Goal: Information Seeking & Learning: Learn about a topic

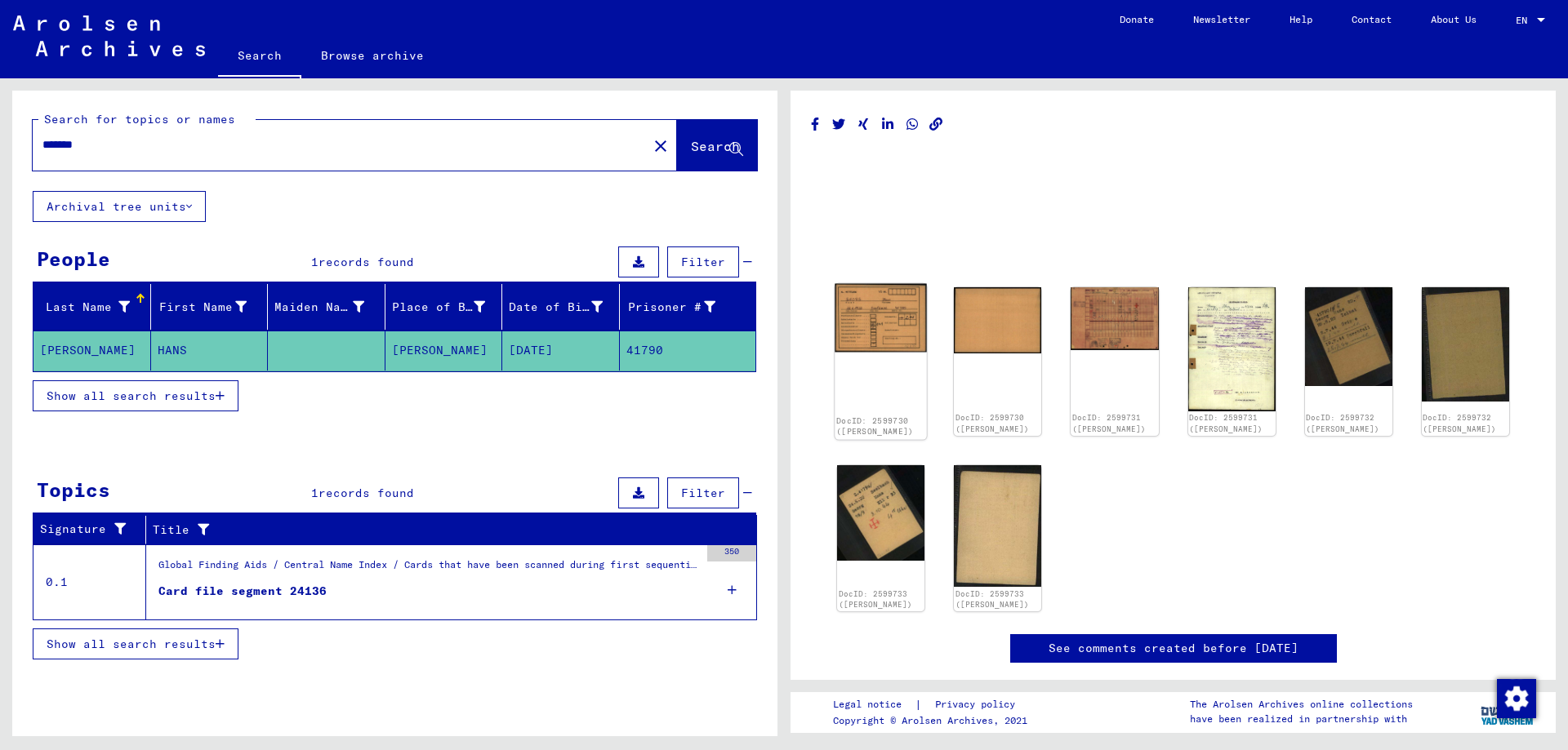
click at [895, 322] on img at bounding box center [881, 318] width 92 height 68
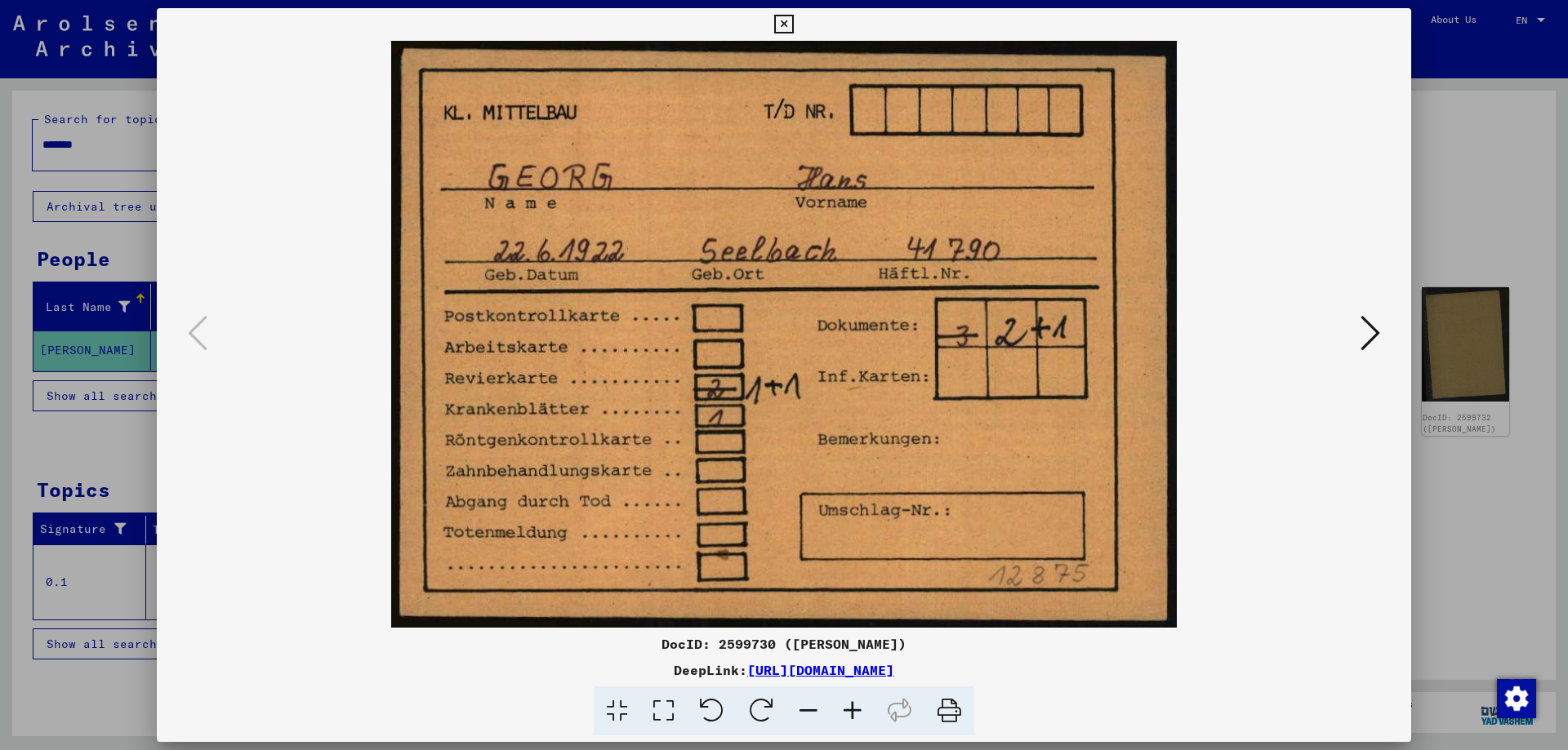
click at [1376, 337] on icon at bounding box center [1371, 333] width 19 height 39
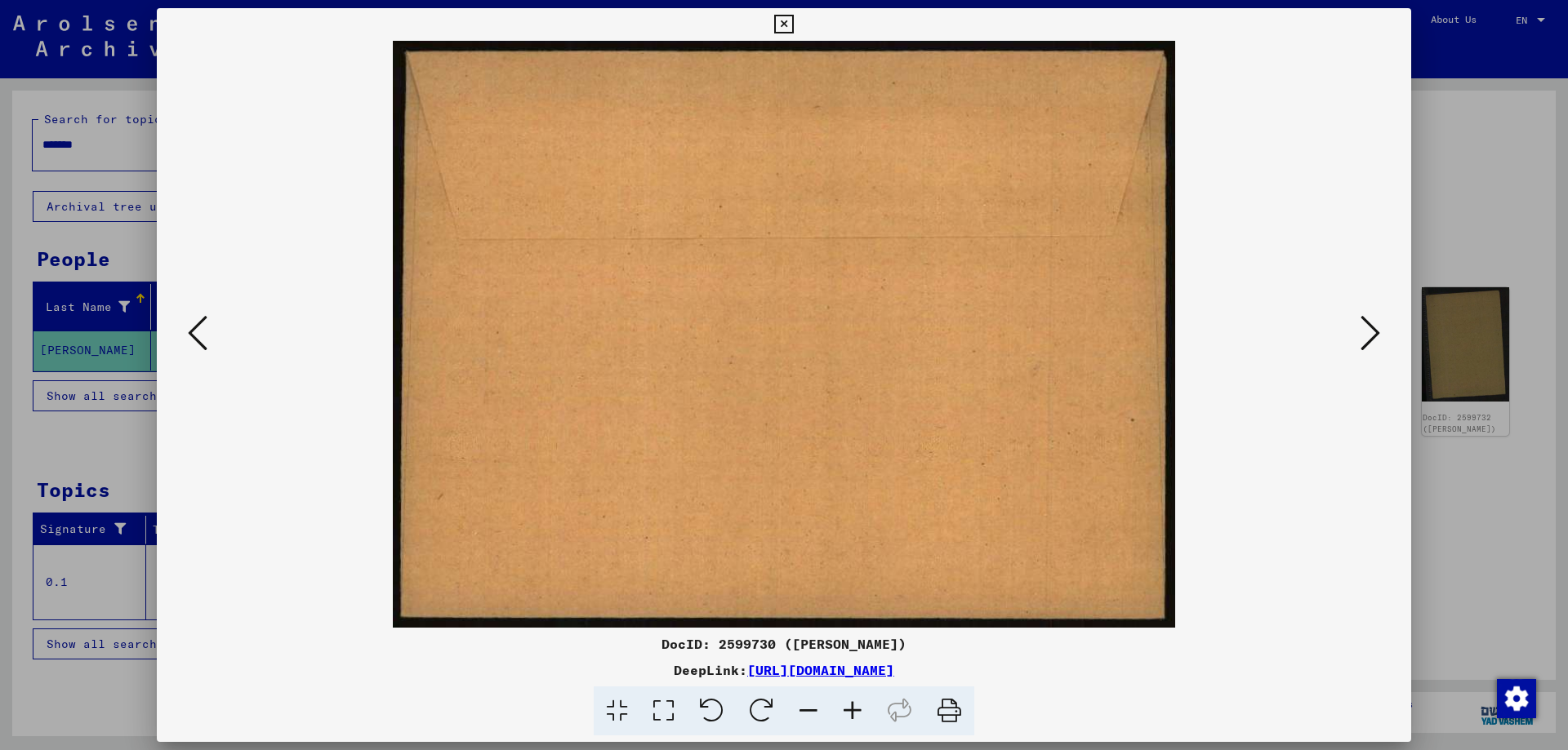
click at [1375, 337] on icon at bounding box center [1371, 333] width 19 height 39
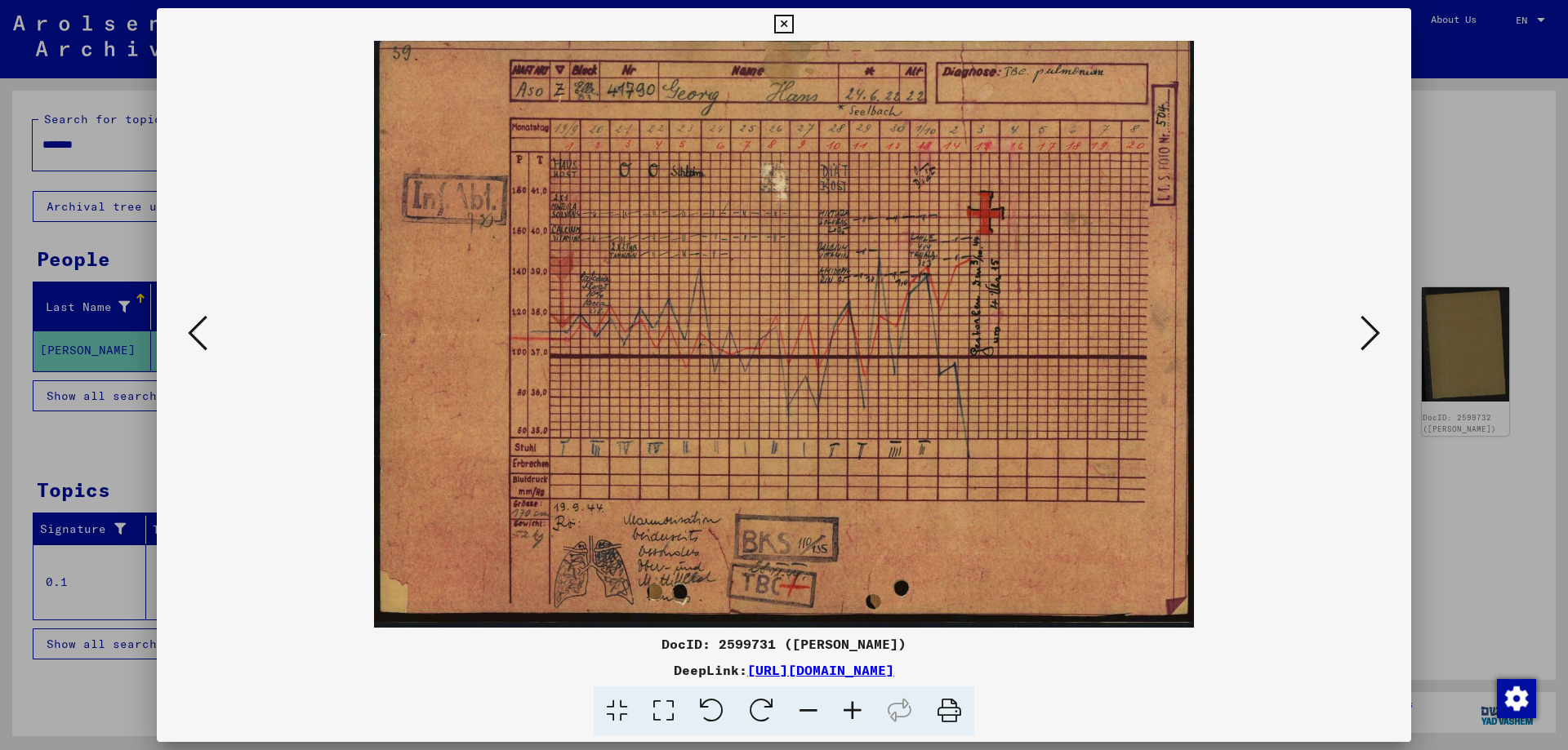
click at [1375, 337] on icon at bounding box center [1371, 333] width 19 height 39
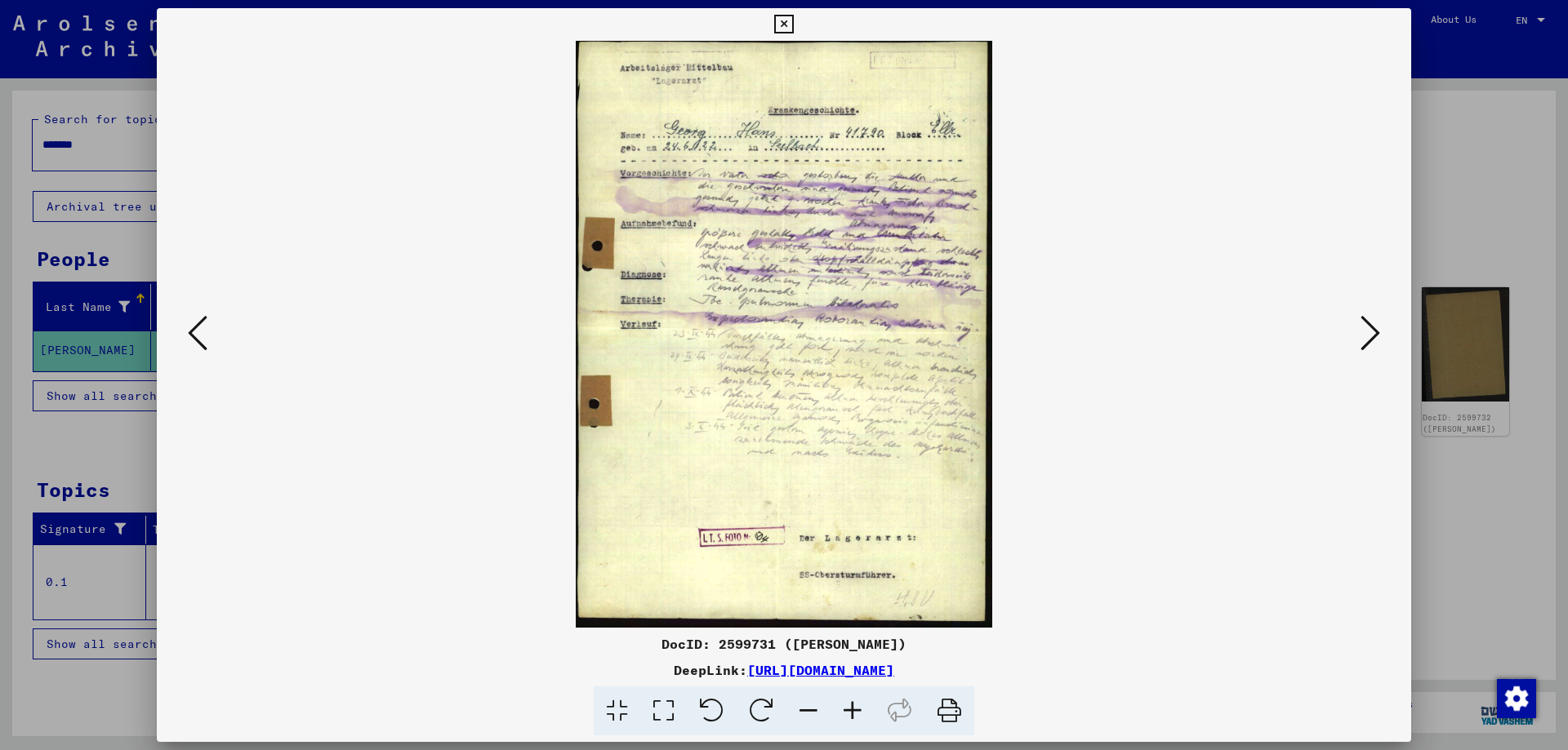
click at [849, 708] on icon at bounding box center [853, 711] width 44 height 50
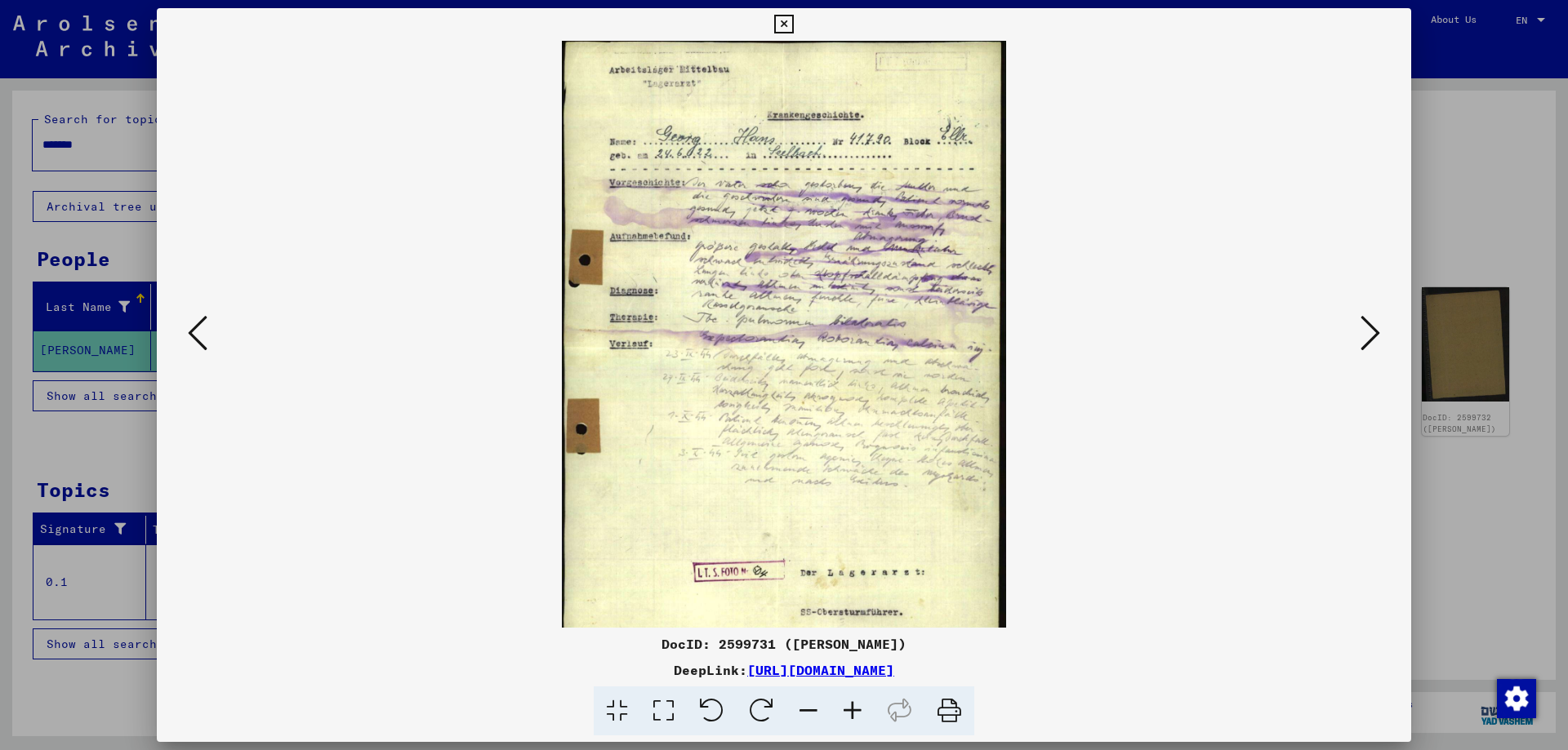
click at [849, 708] on icon at bounding box center [853, 711] width 44 height 50
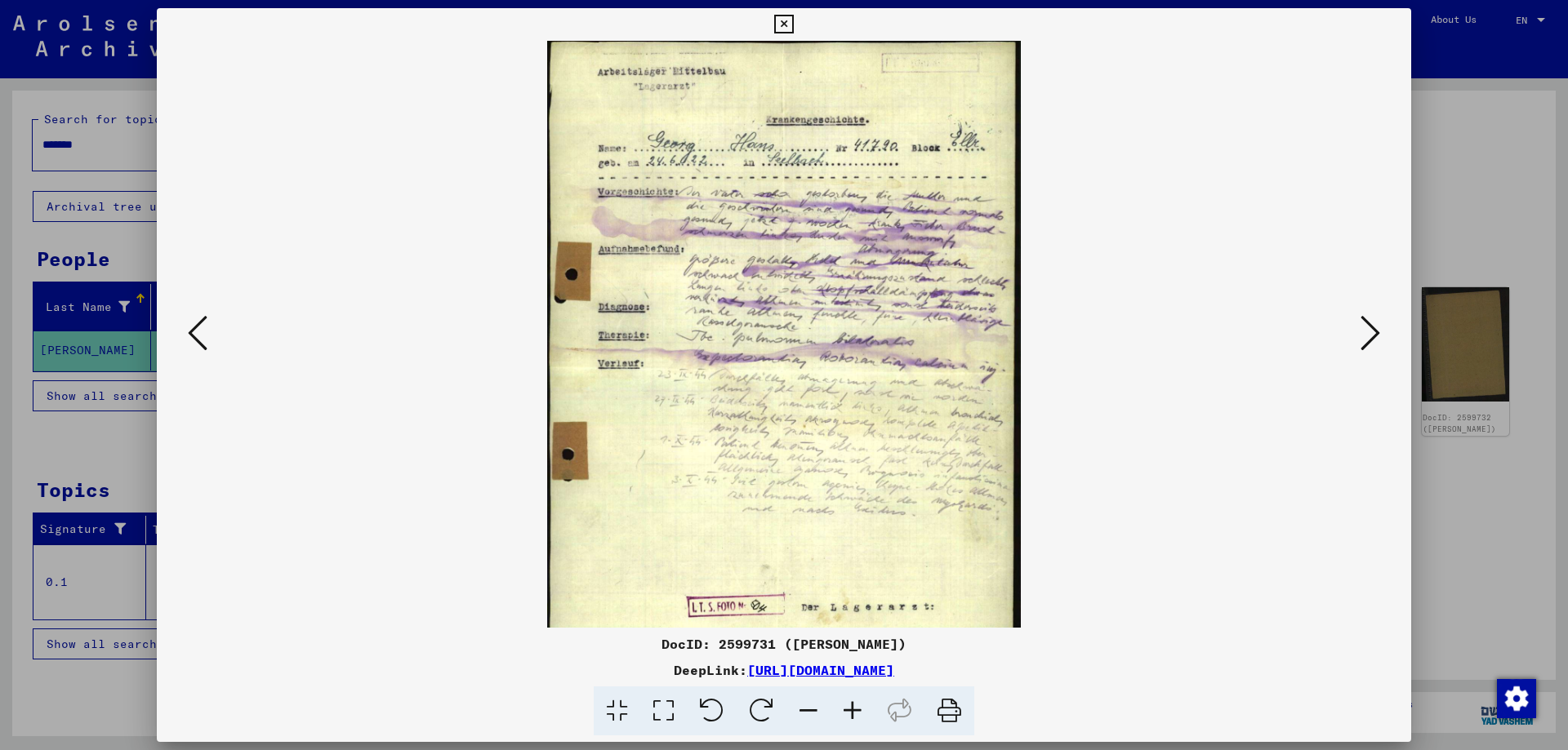
click at [849, 708] on icon at bounding box center [853, 711] width 44 height 50
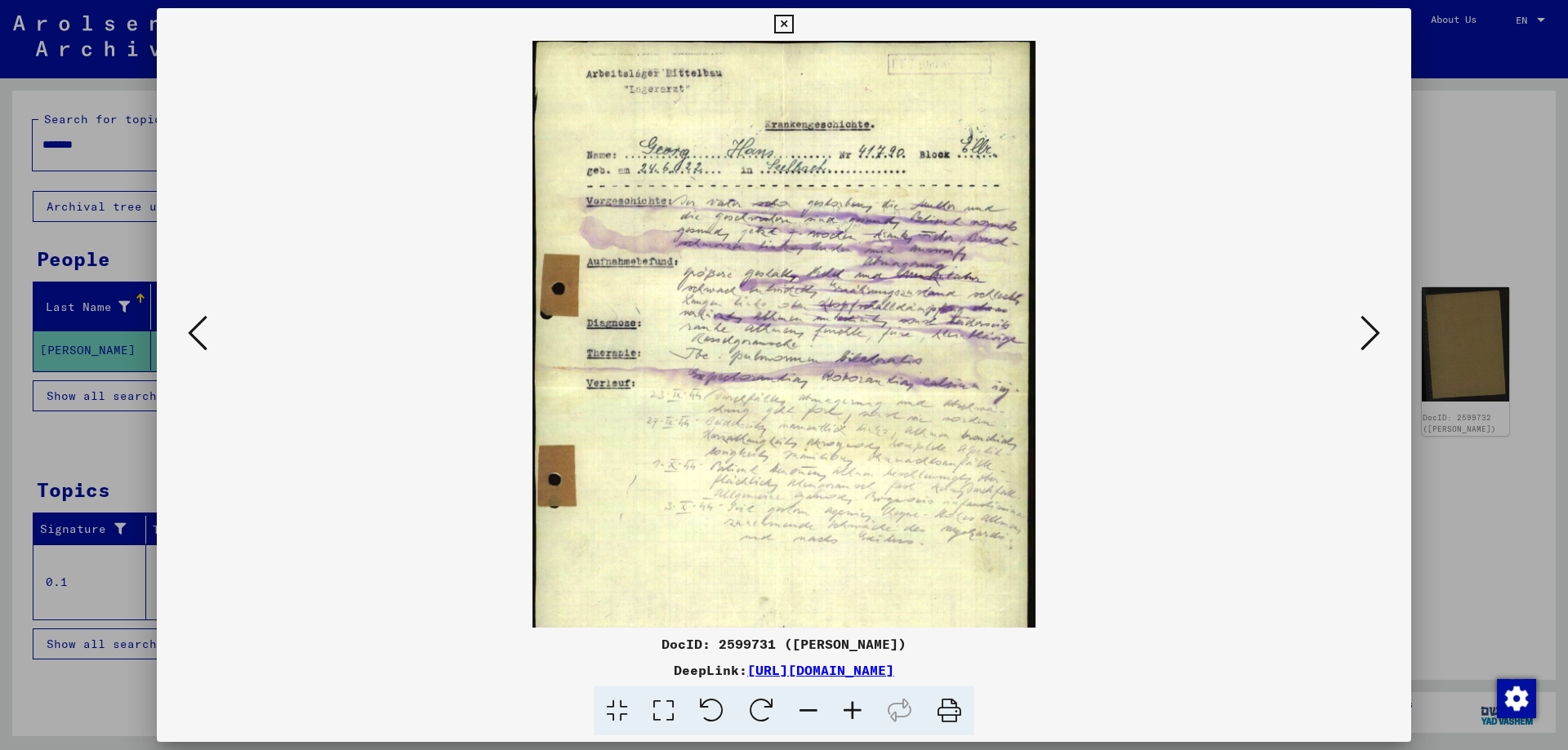
click at [855, 717] on icon at bounding box center [853, 711] width 44 height 50
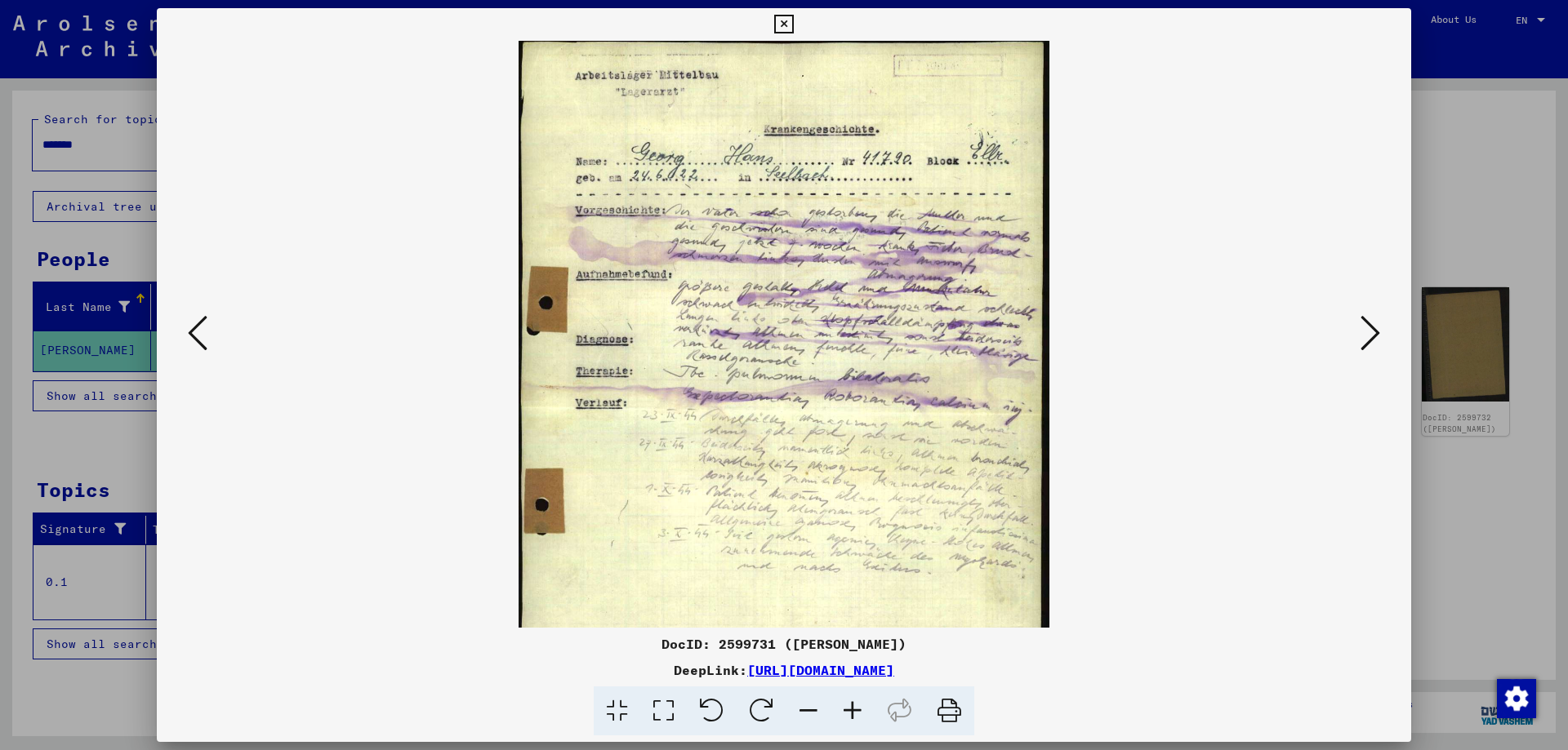
click at [855, 717] on icon at bounding box center [853, 711] width 44 height 50
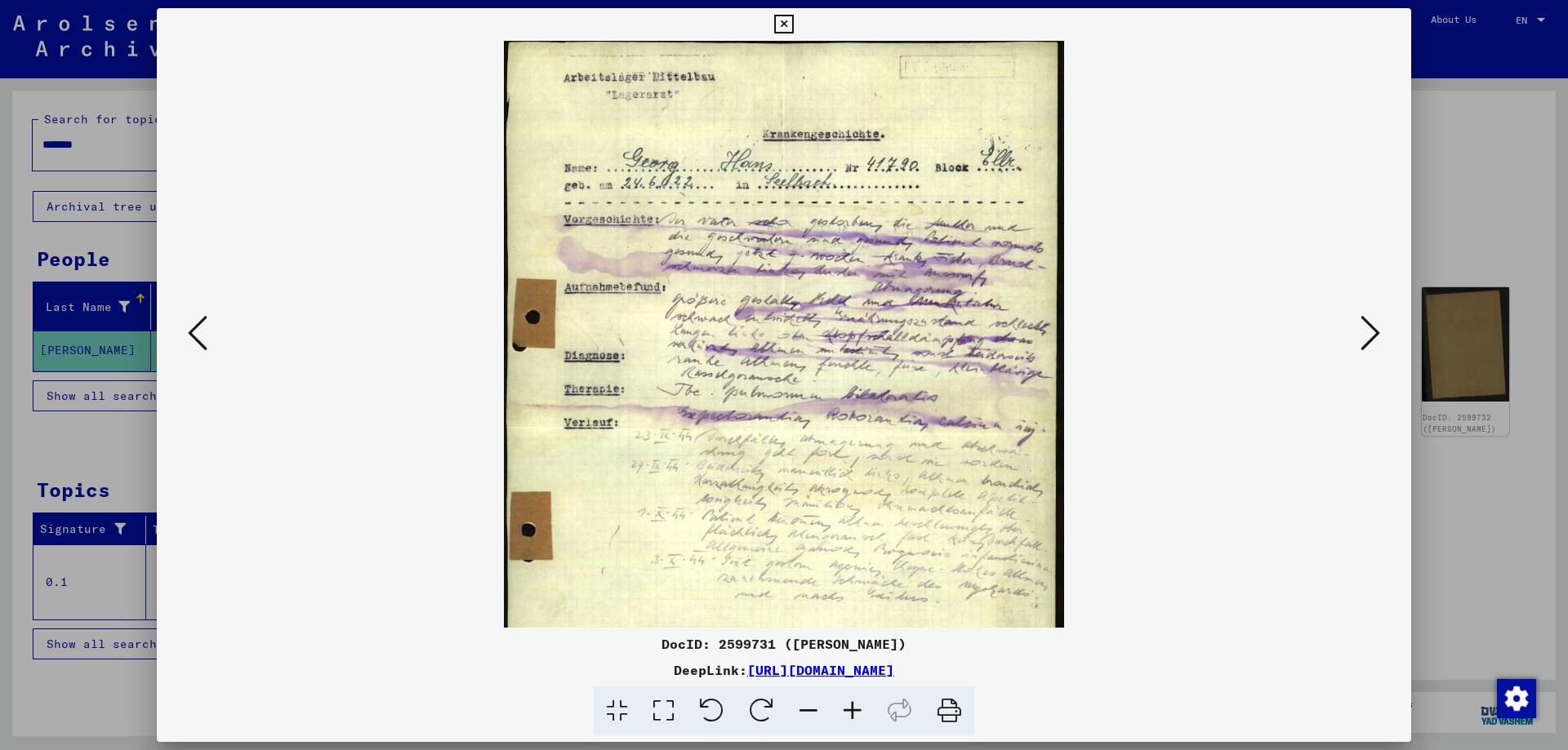
click at [855, 717] on icon at bounding box center [853, 711] width 44 height 50
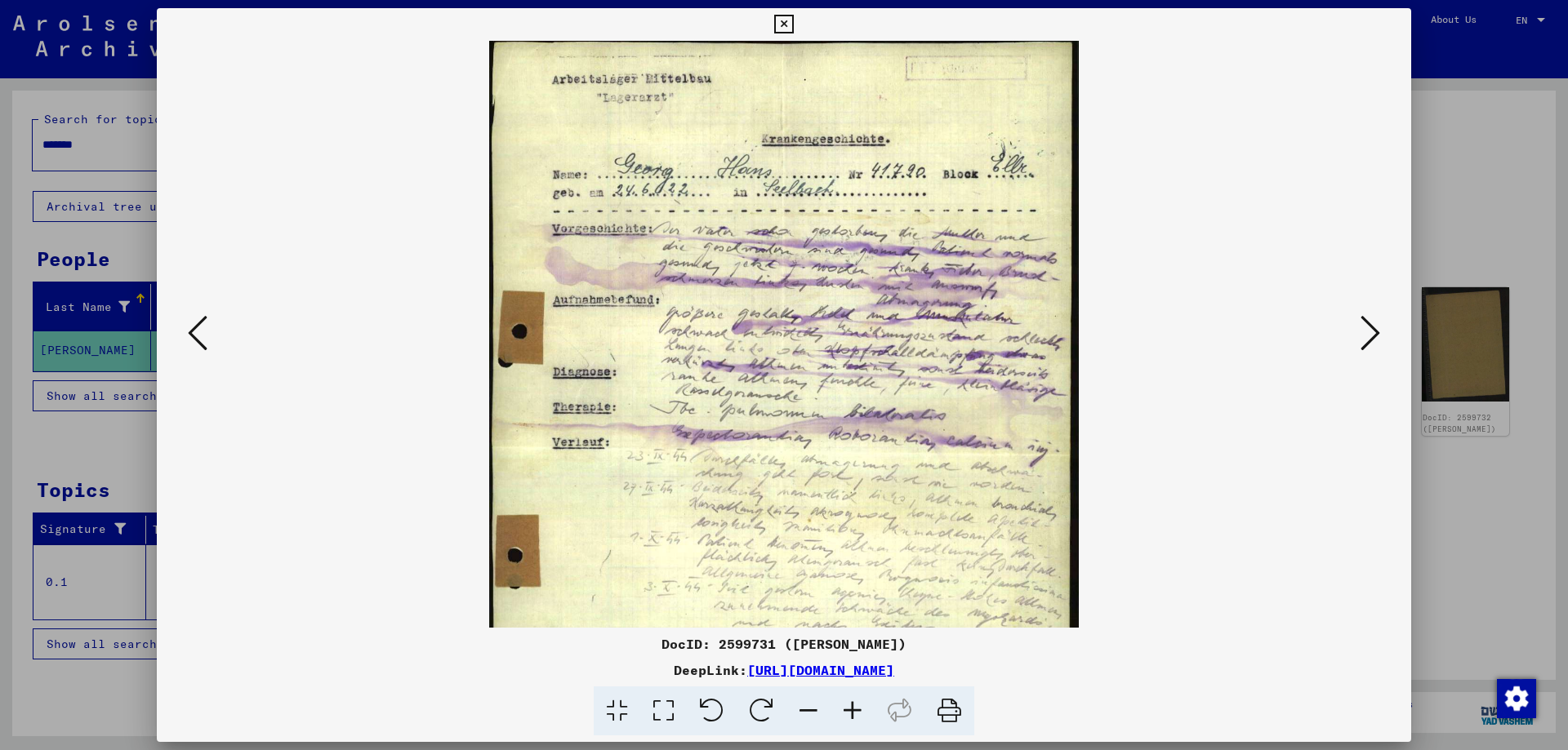
click at [855, 717] on icon at bounding box center [853, 711] width 44 height 50
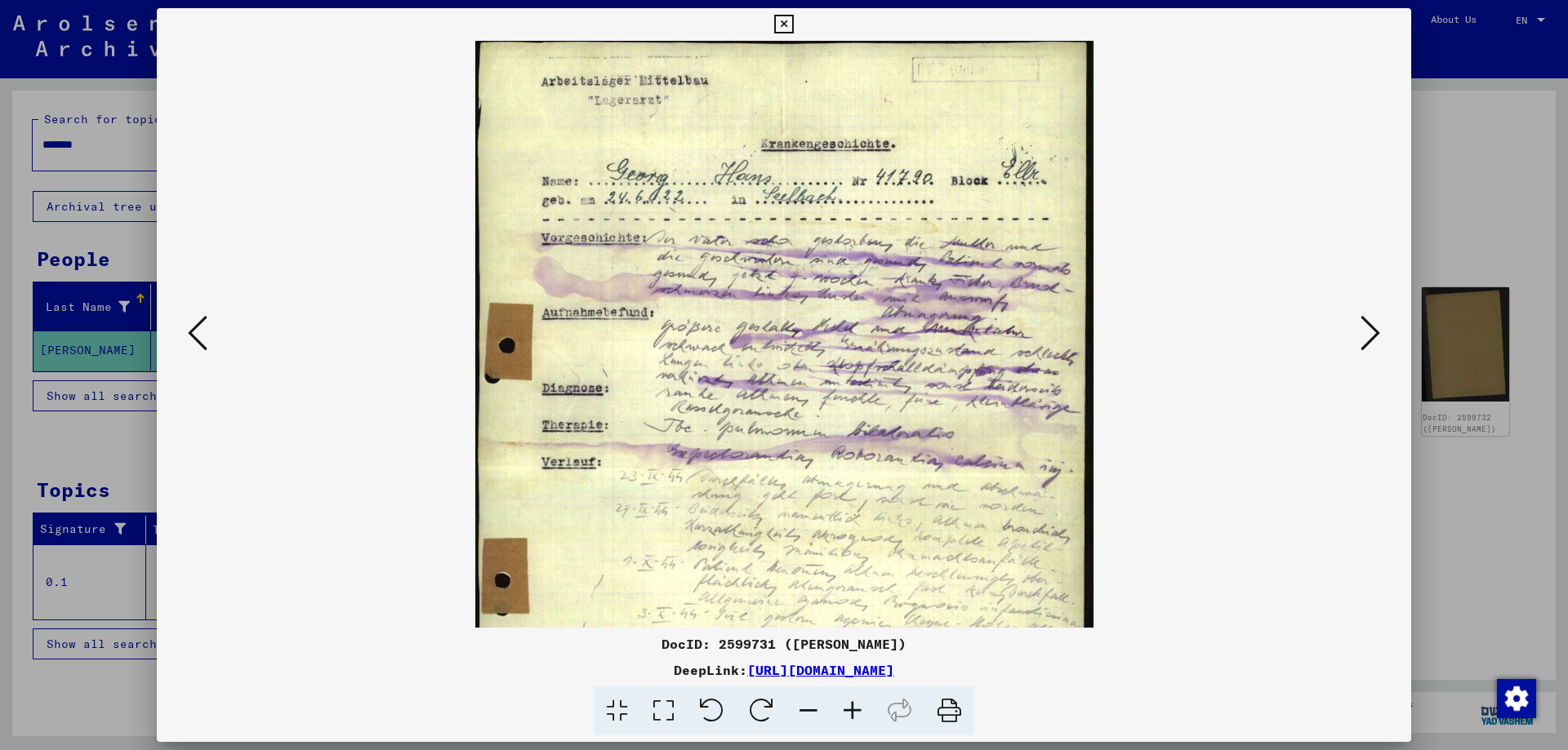
click at [862, 714] on icon at bounding box center [853, 711] width 44 height 50
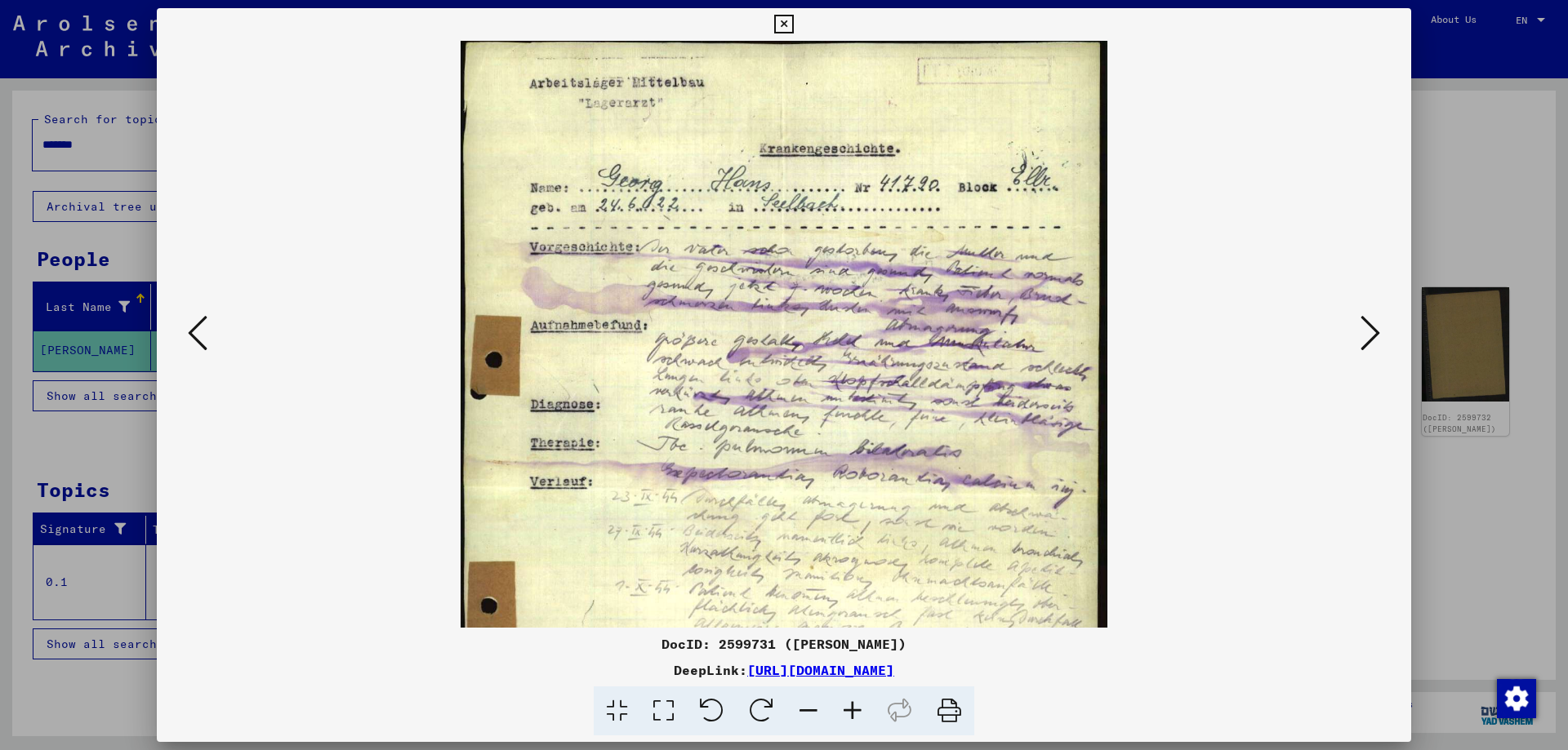
click at [862, 714] on icon at bounding box center [853, 711] width 44 height 50
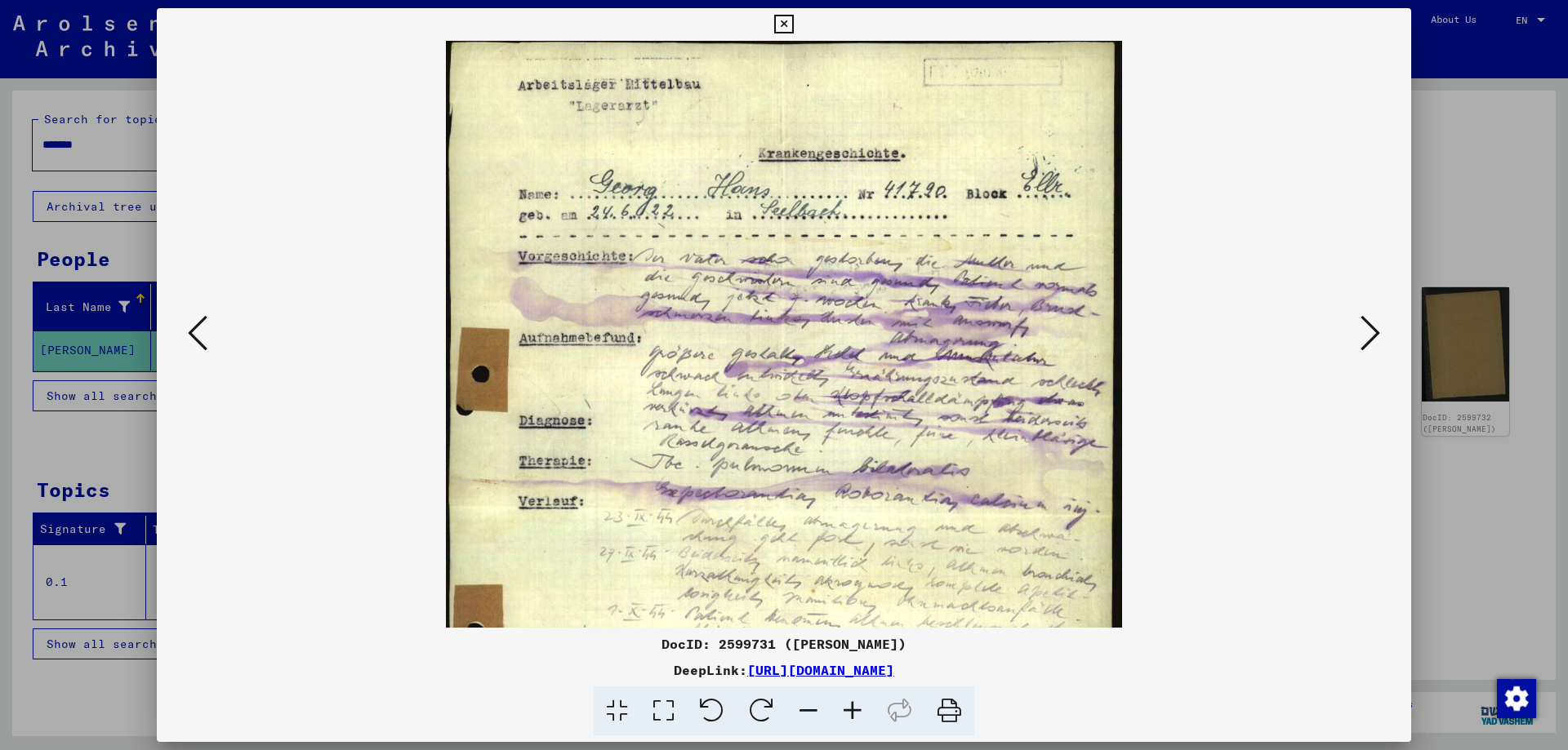
click at [862, 714] on icon at bounding box center [853, 711] width 44 height 50
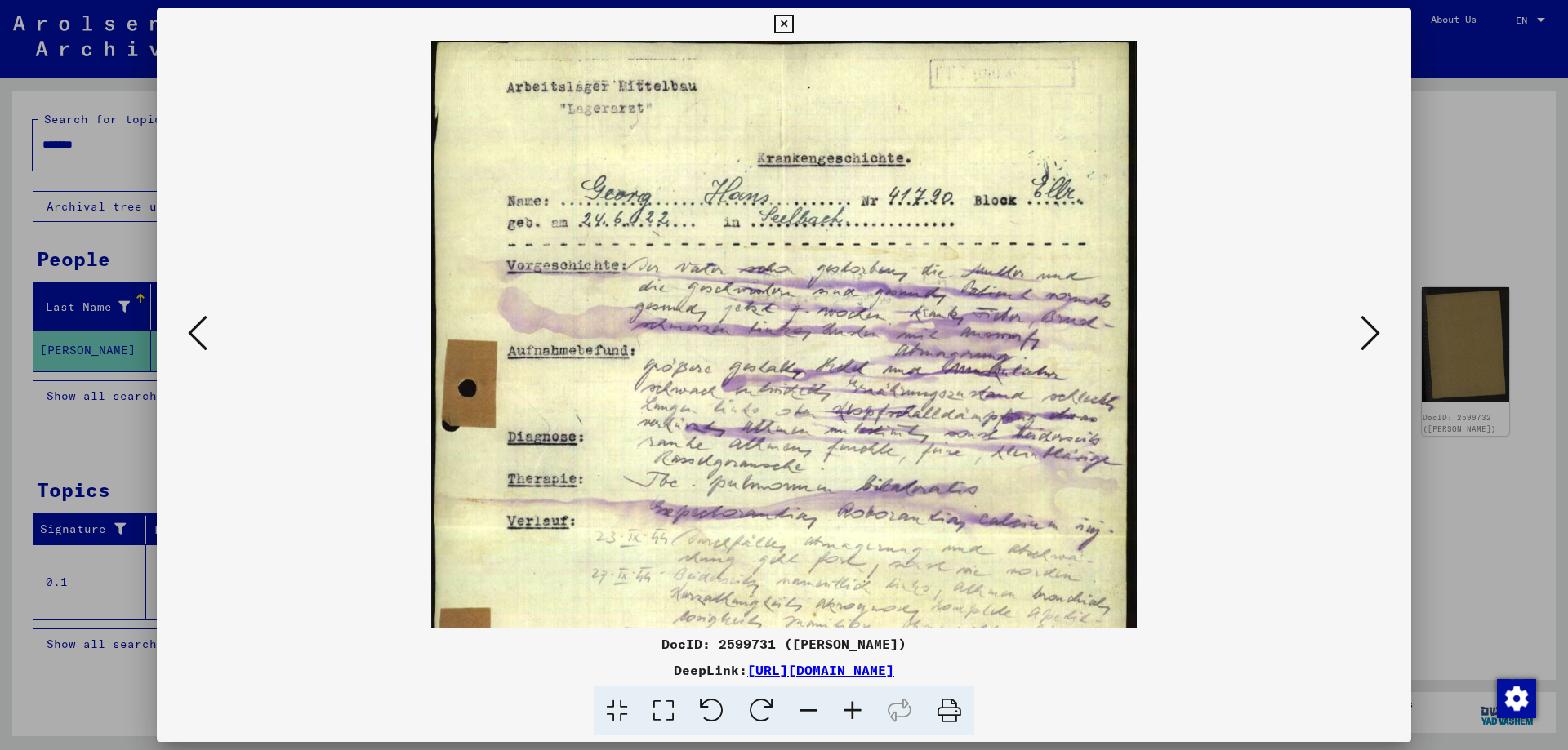
click at [862, 714] on icon at bounding box center [853, 711] width 44 height 50
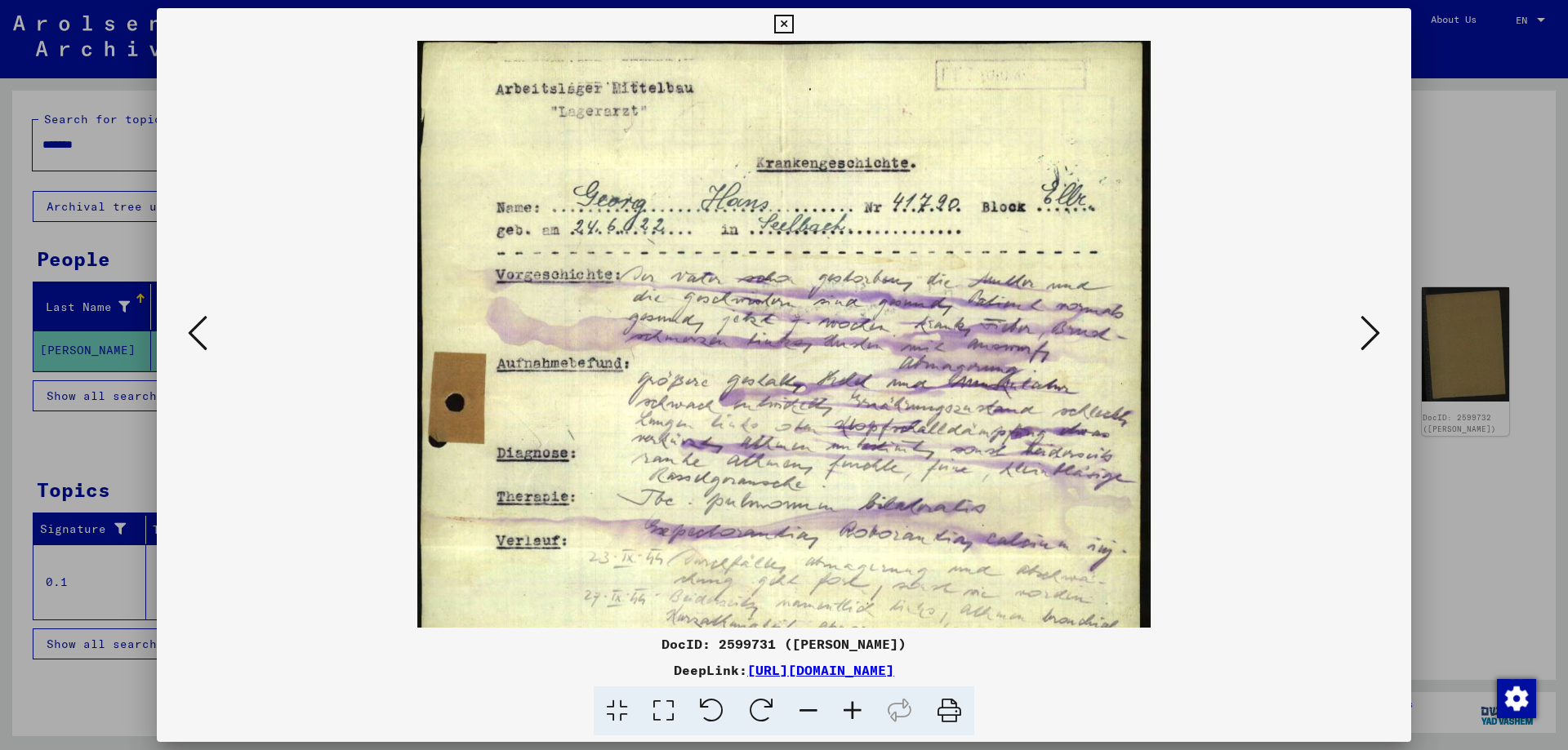
click at [862, 714] on icon at bounding box center [853, 711] width 44 height 50
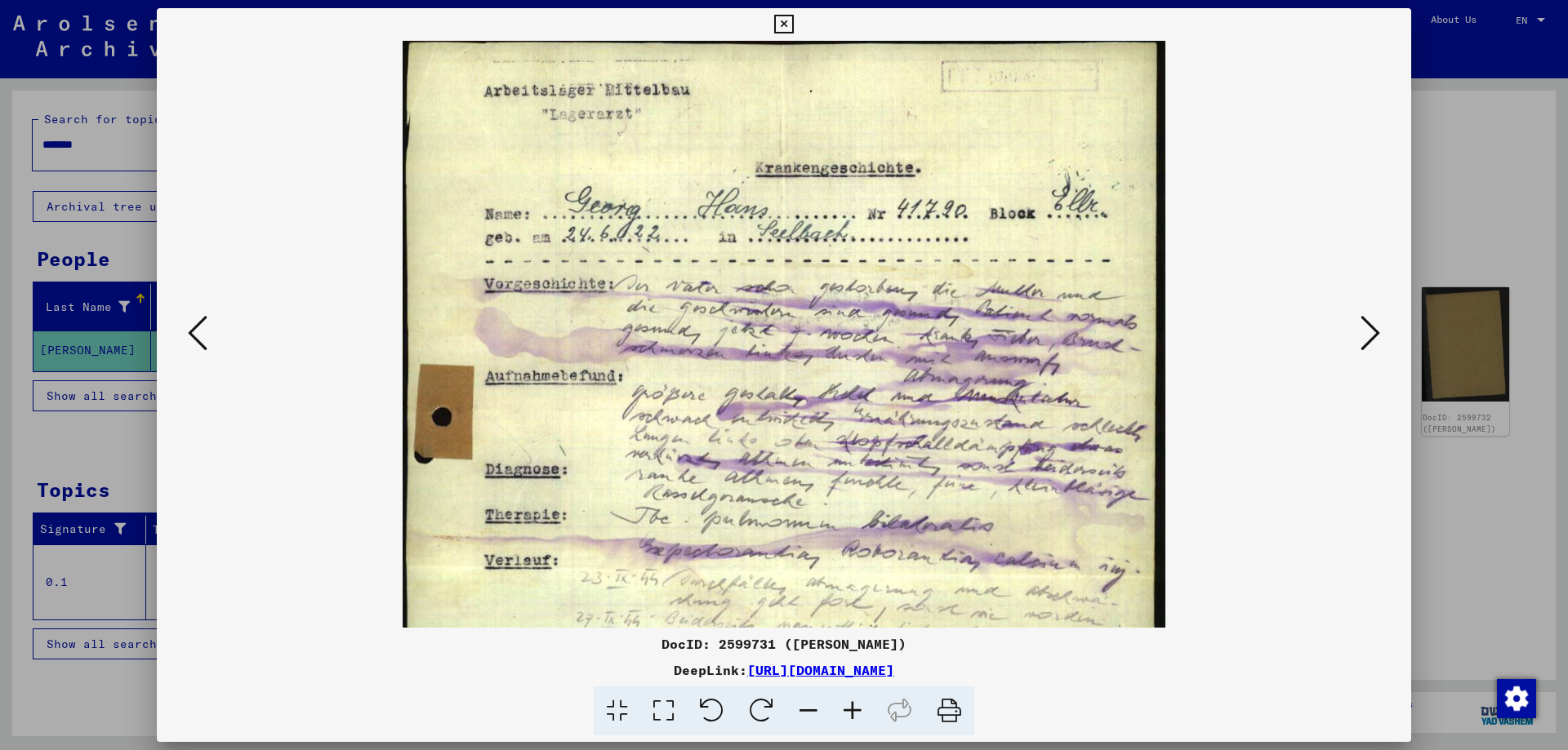
click at [862, 714] on icon at bounding box center [853, 711] width 44 height 50
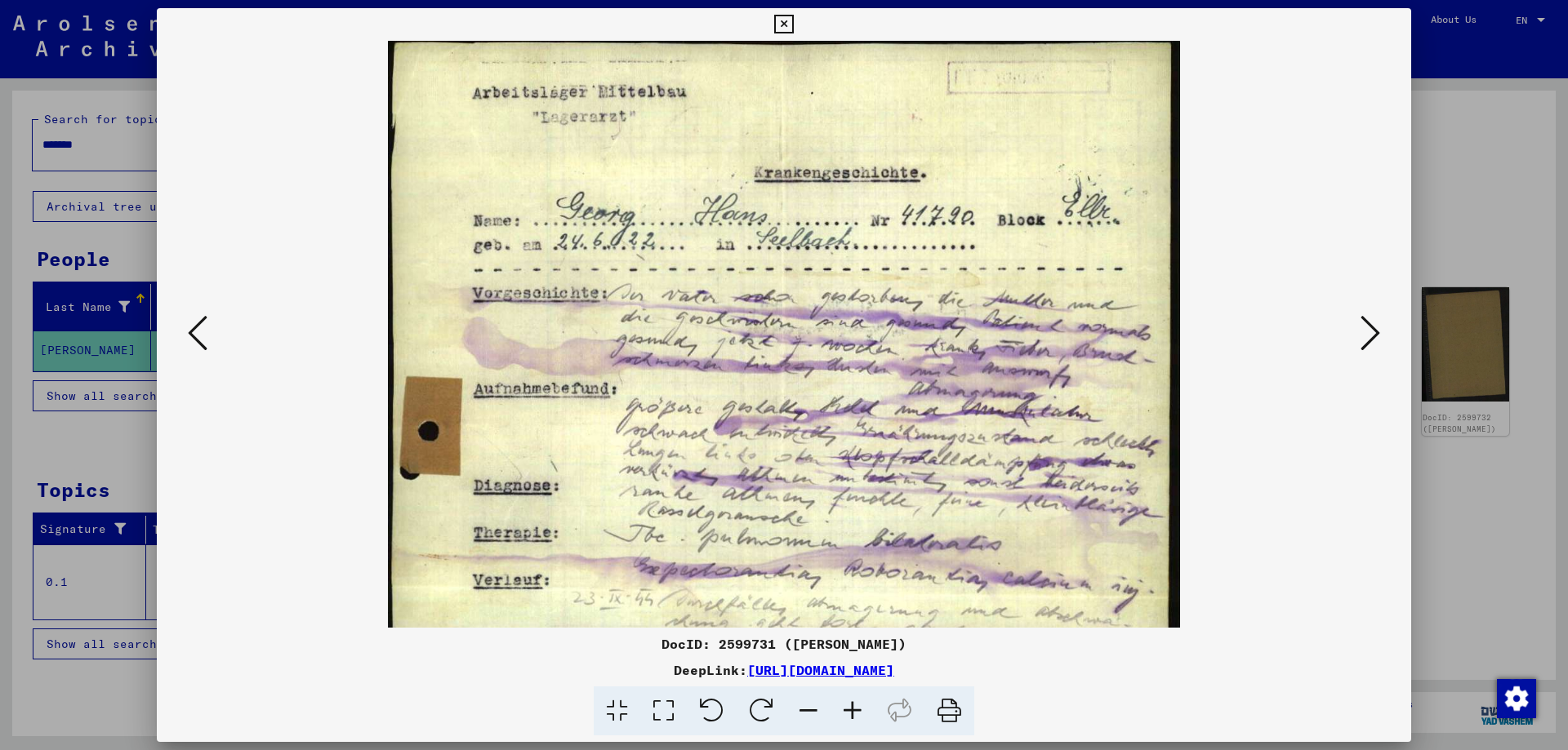
click at [817, 711] on icon at bounding box center [809, 711] width 44 height 50
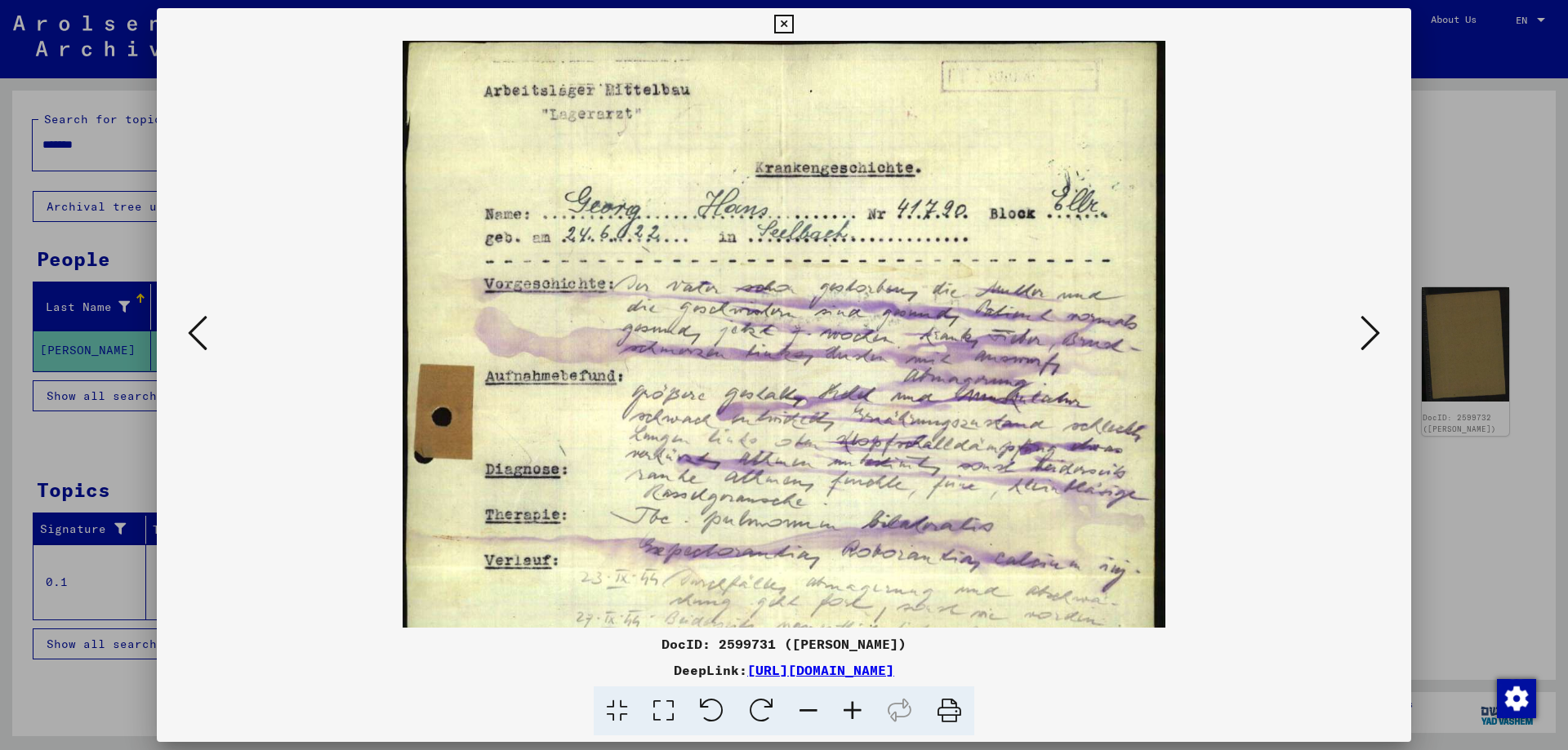
click at [817, 711] on icon at bounding box center [809, 711] width 44 height 50
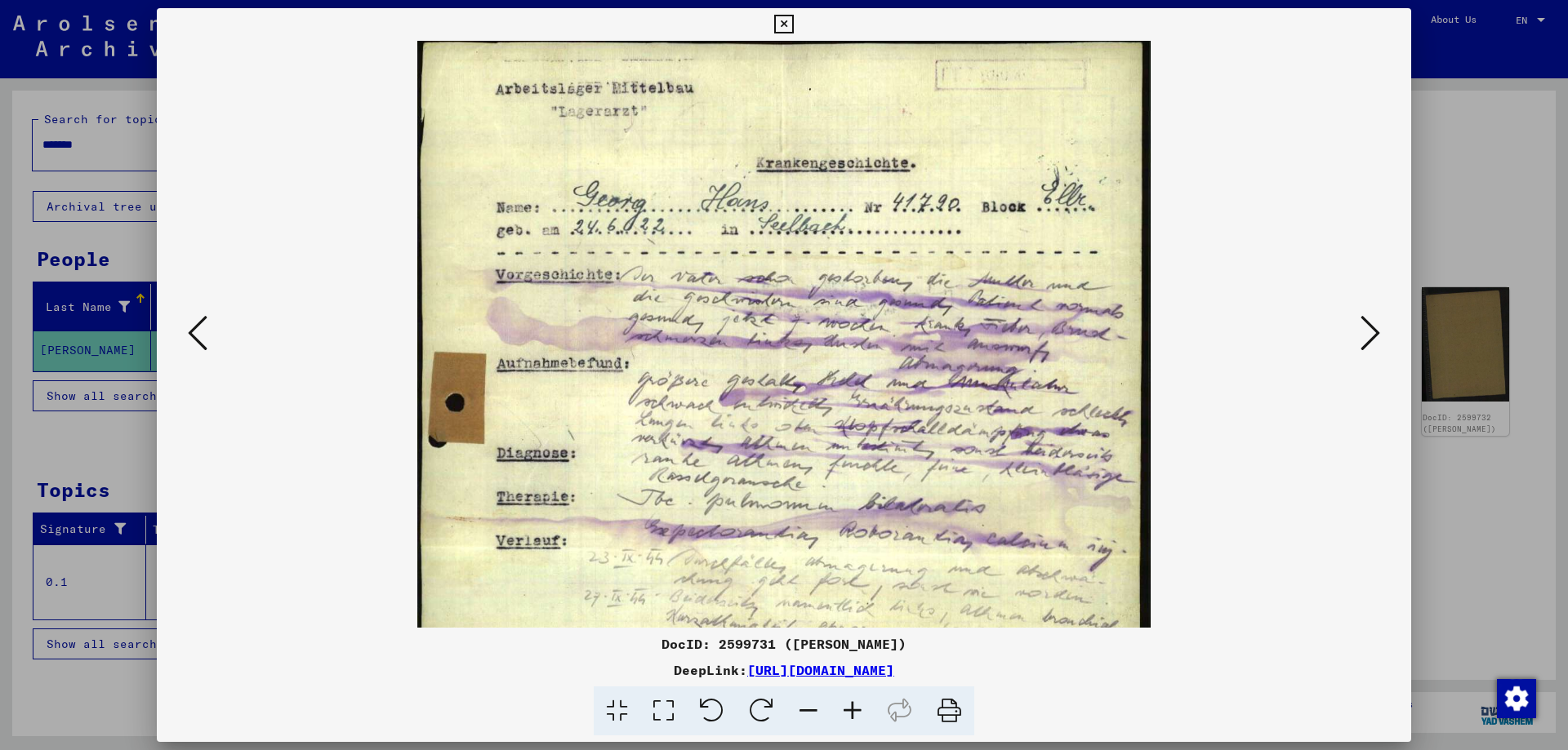
click at [817, 711] on icon at bounding box center [809, 711] width 44 height 50
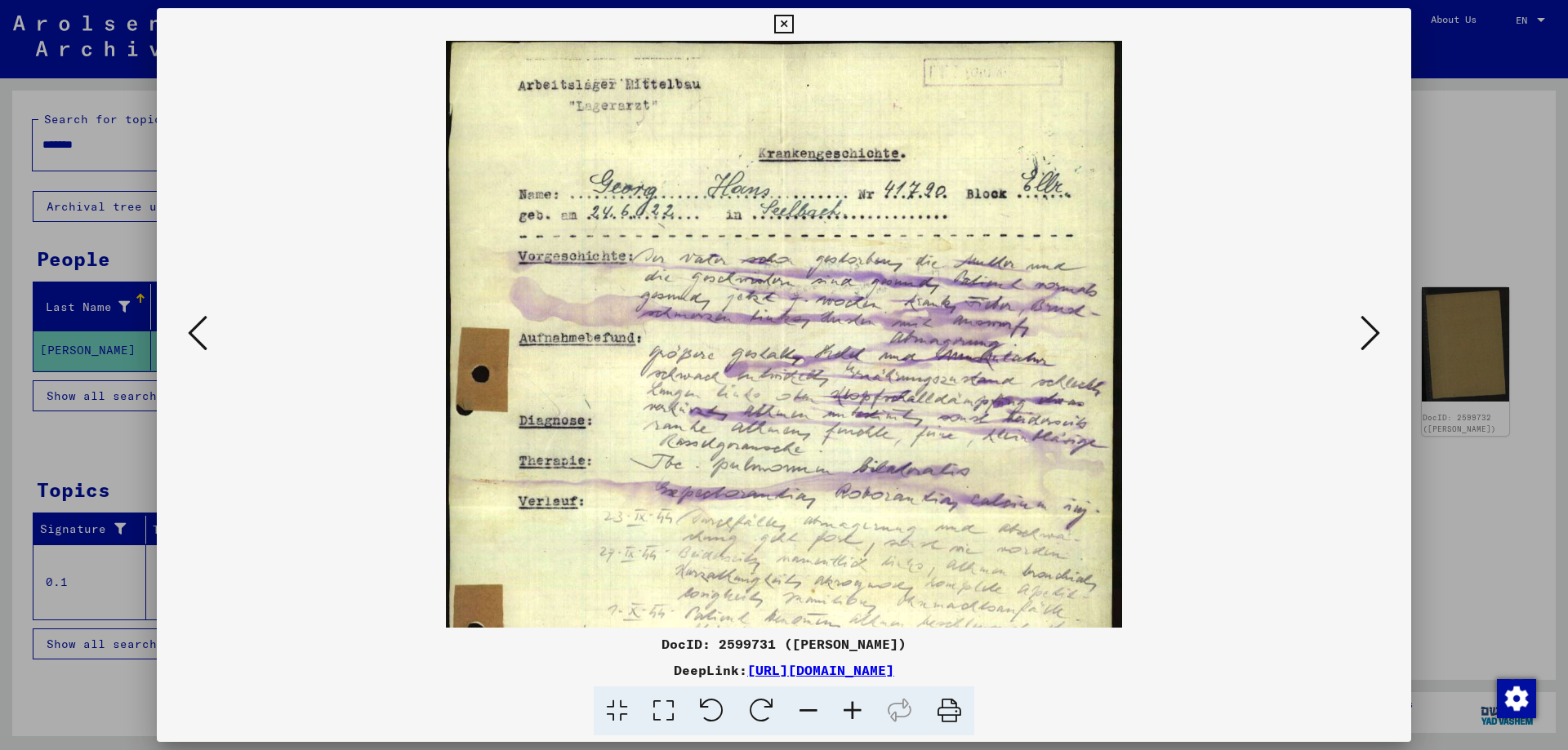
click at [817, 711] on icon at bounding box center [809, 711] width 44 height 50
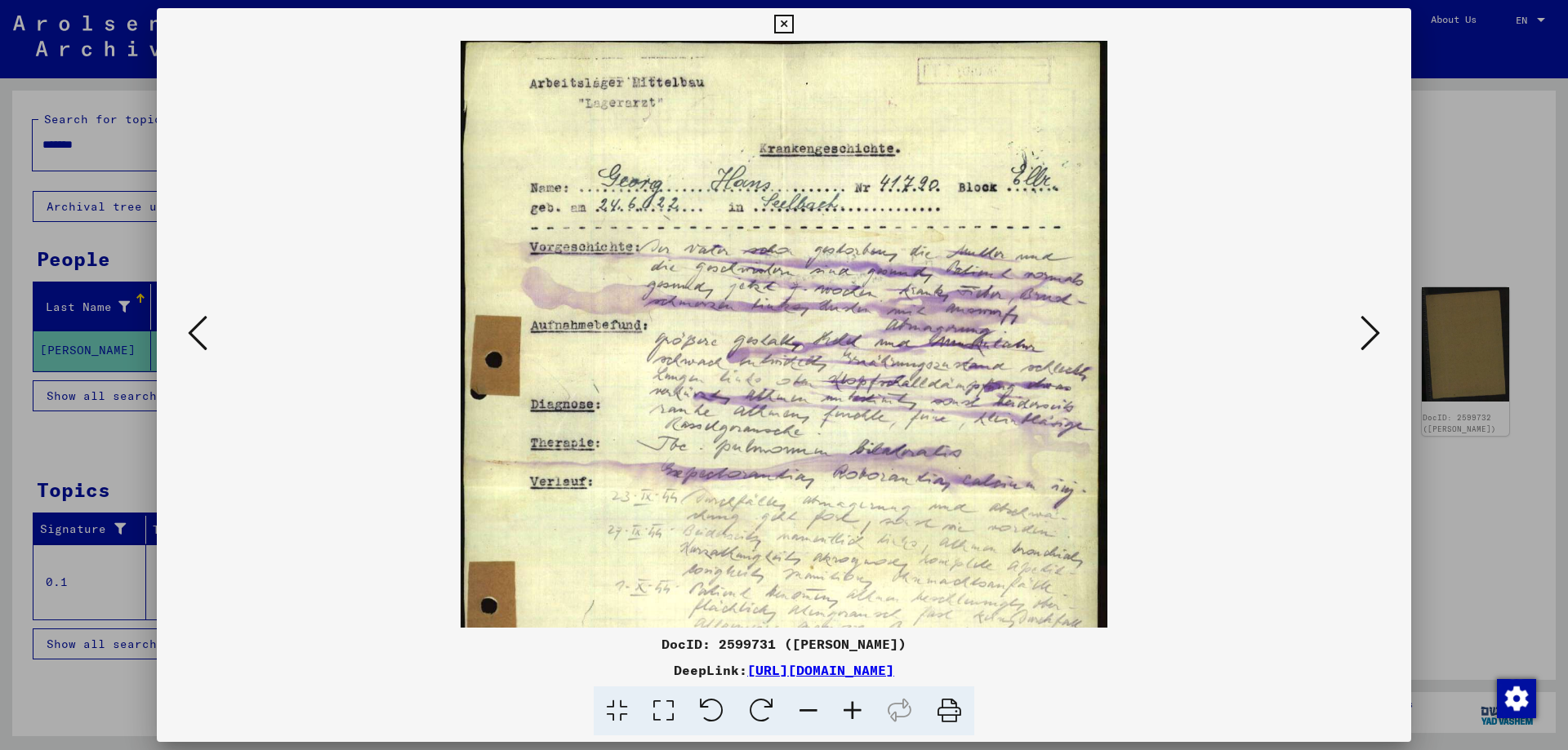
click at [817, 711] on icon at bounding box center [809, 711] width 44 height 50
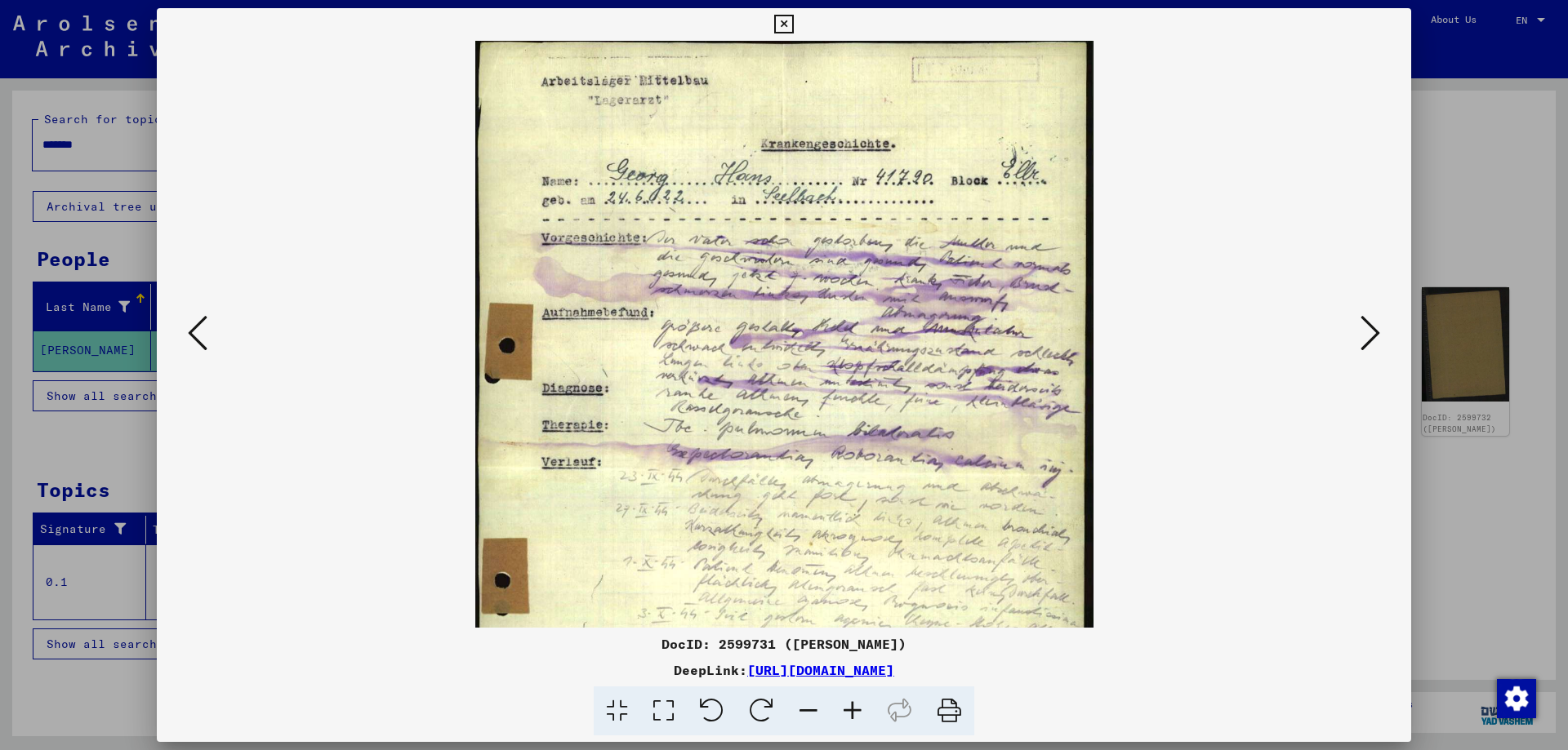
click at [817, 711] on icon at bounding box center [809, 711] width 44 height 50
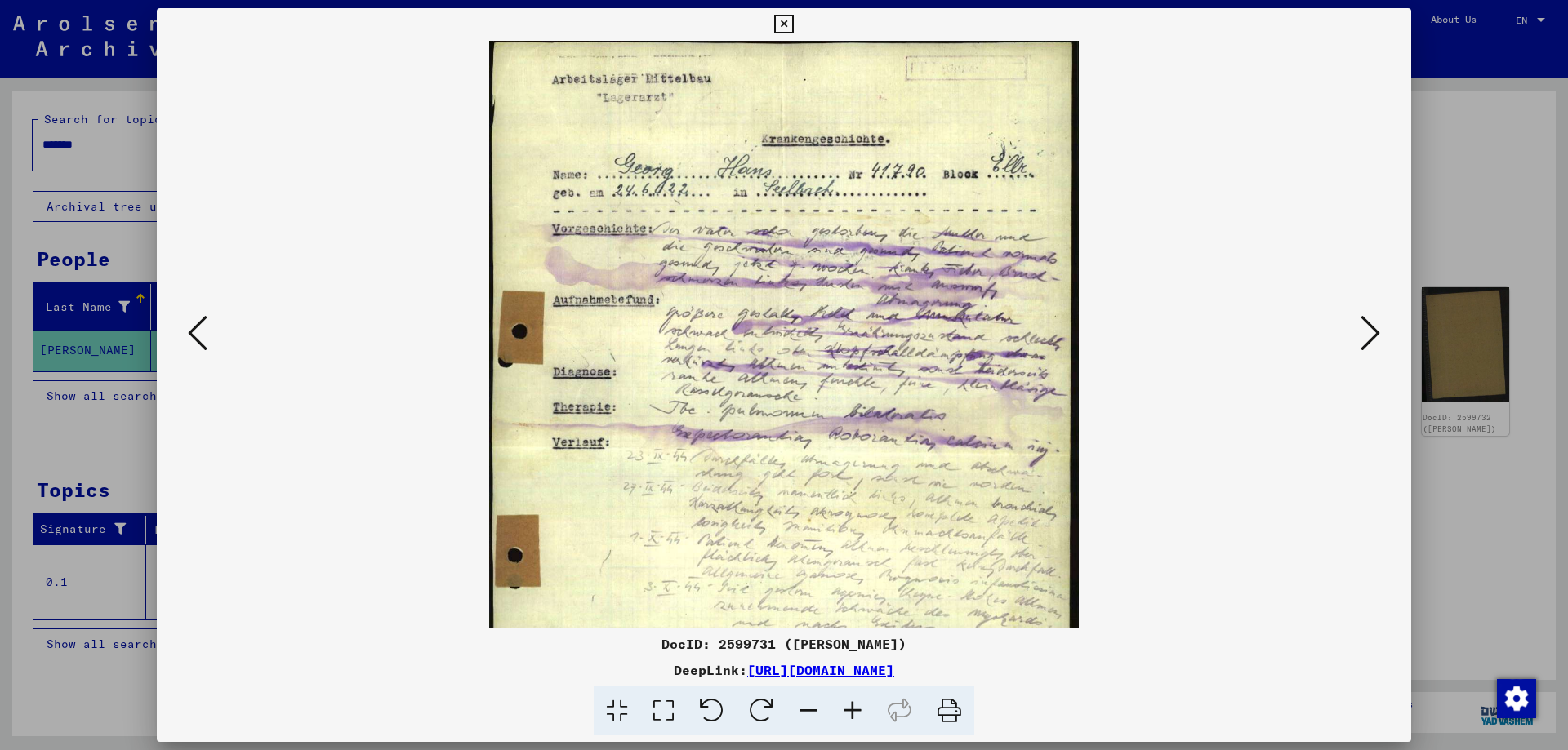
click at [817, 711] on icon at bounding box center [809, 711] width 44 height 50
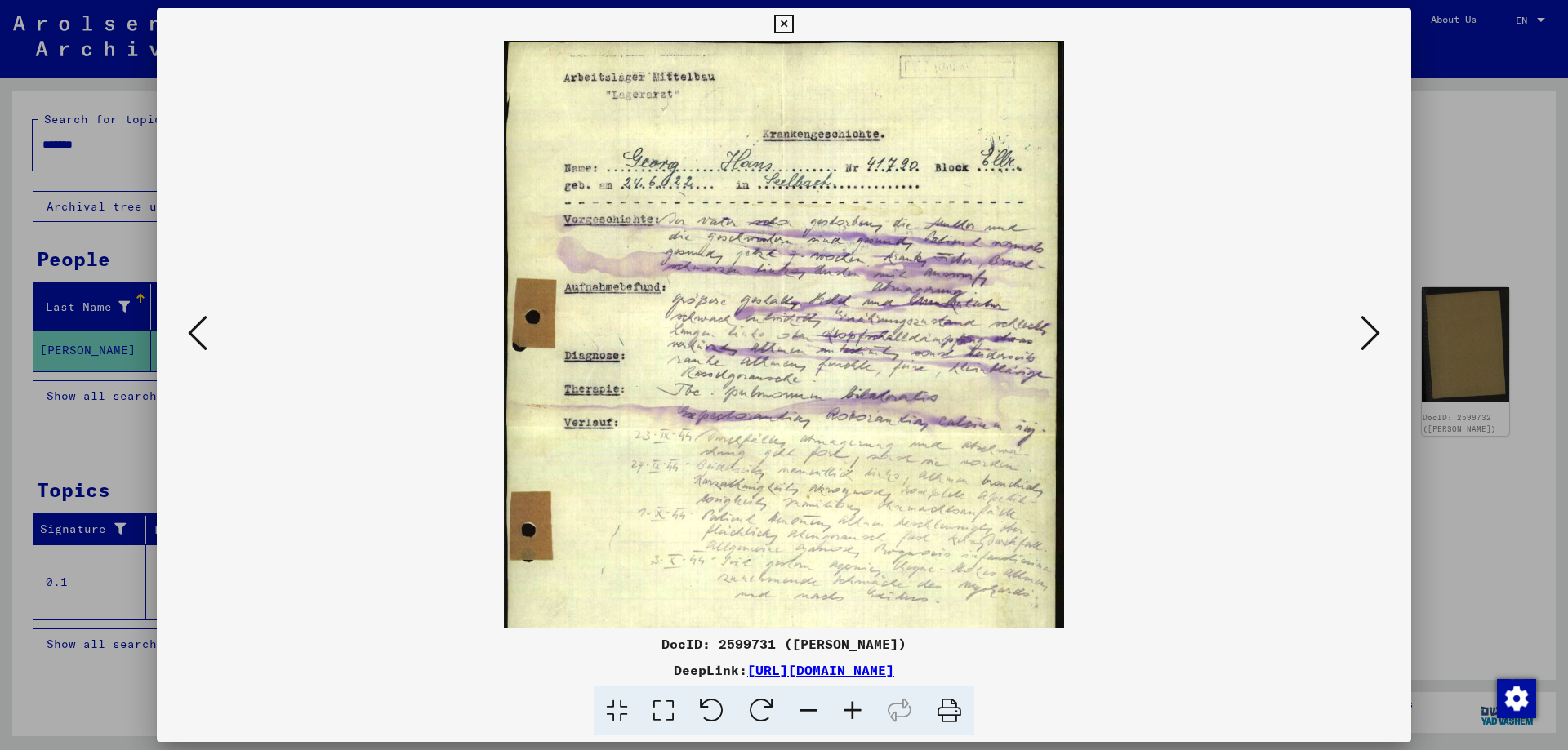
click at [817, 711] on icon at bounding box center [809, 711] width 44 height 50
click at [818, 711] on icon at bounding box center [809, 711] width 44 height 50
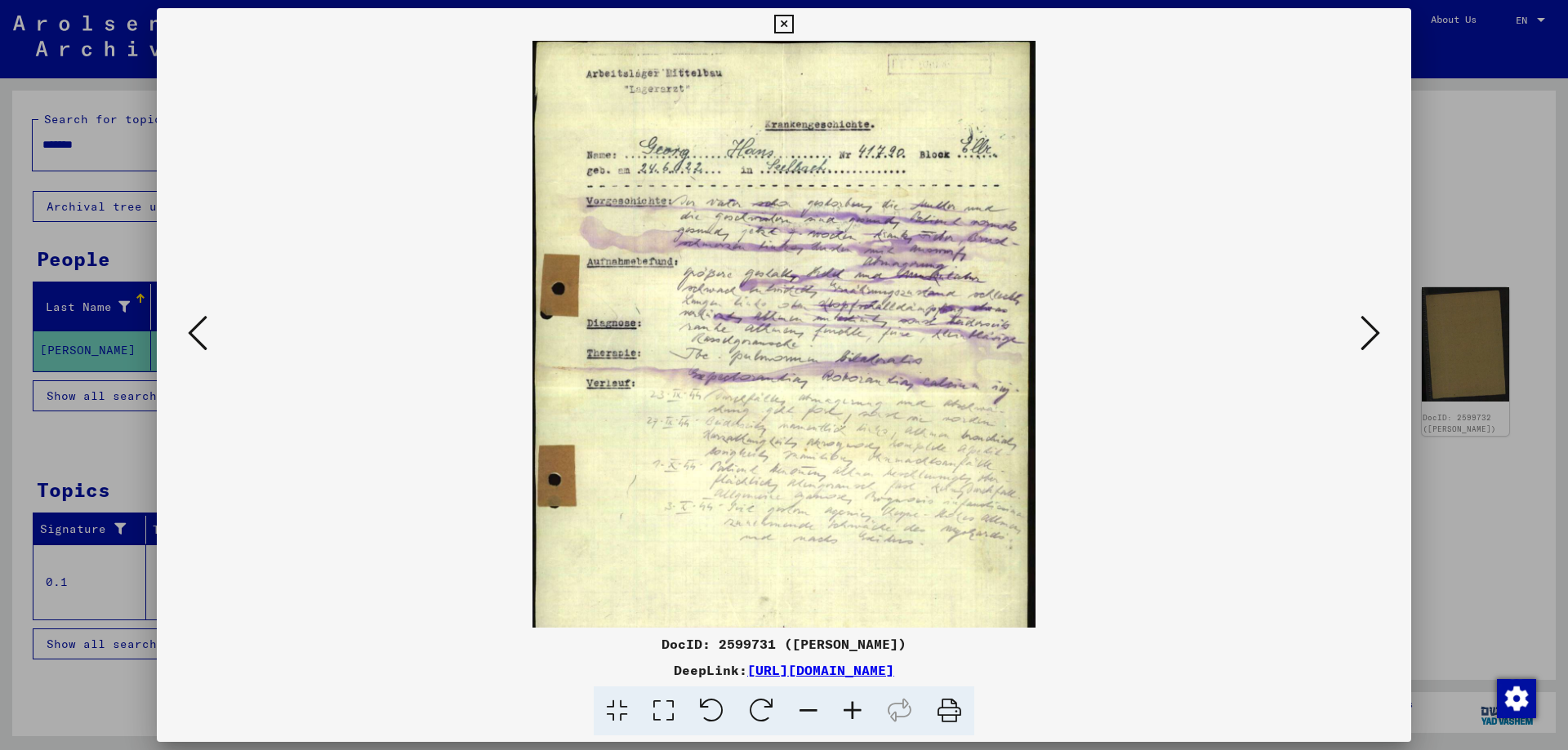
click at [1374, 342] on icon at bounding box center [1371, 333] width 19 height 39
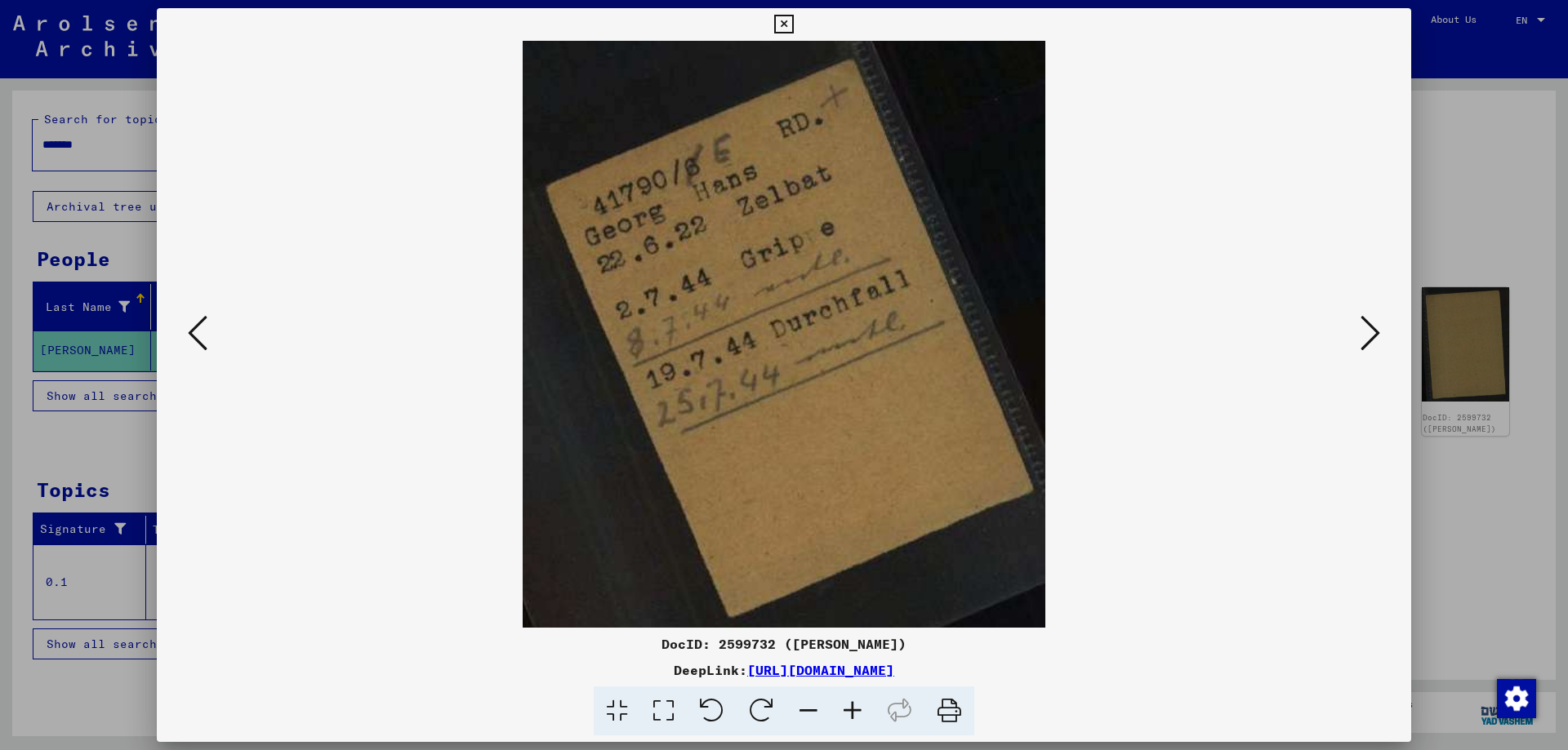
click at [1375, 331] on icon at bounding box center [1371, 333] width 19 height 39
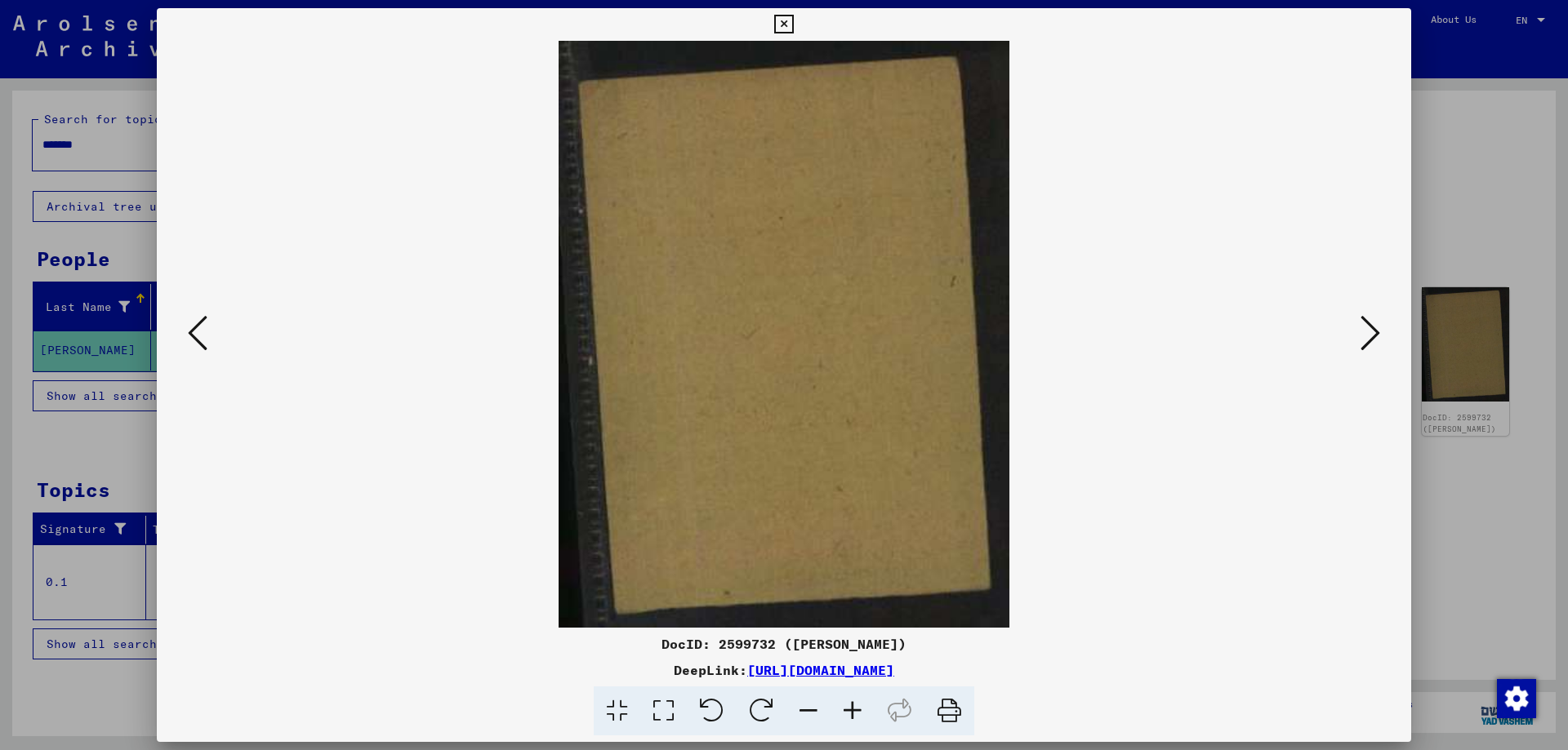
click at [1375, 331] on icon at bounding box center [1371, 333] width 19 height 39
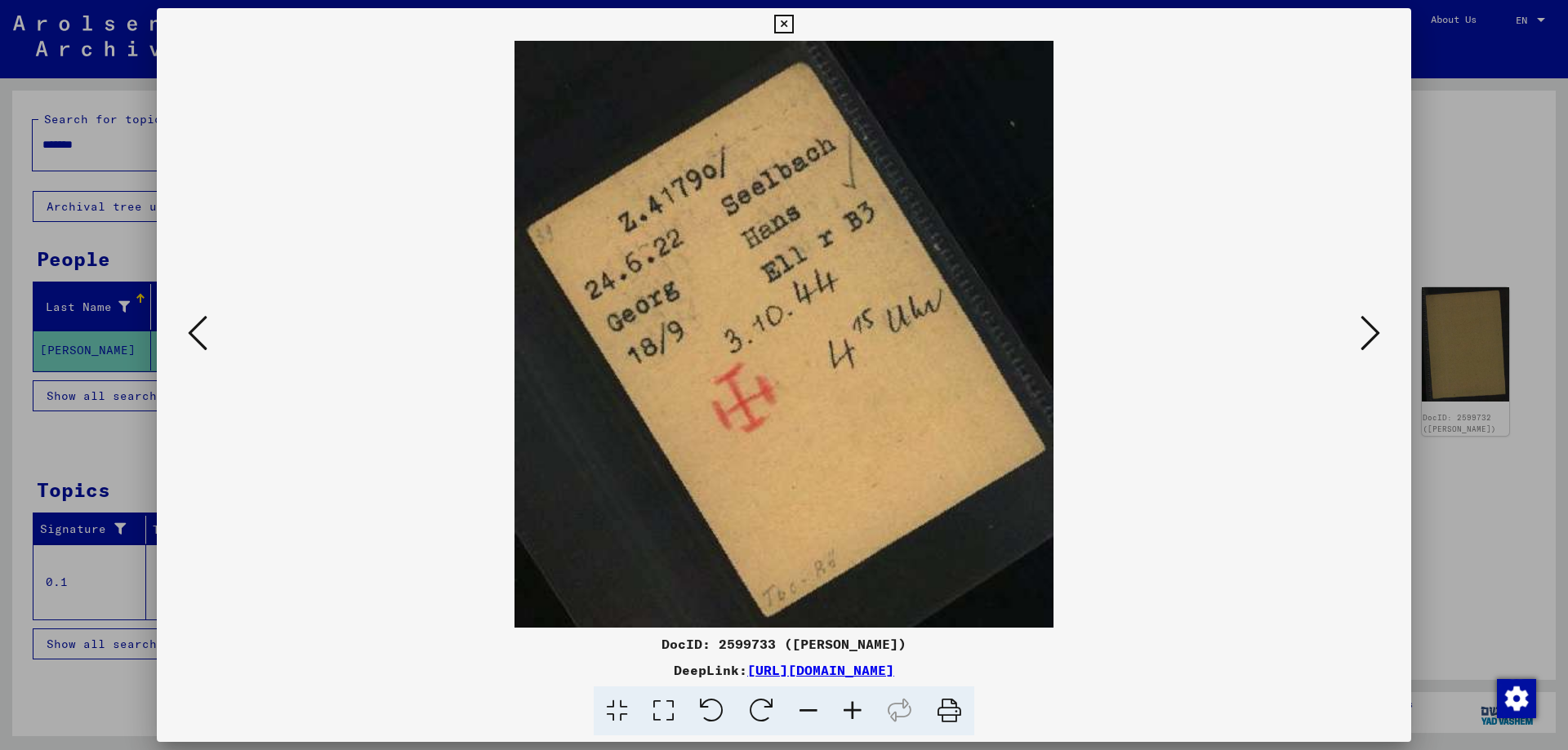
click at [1375, 331] on icon at bounding box center [1371, 333] width 19 height 39
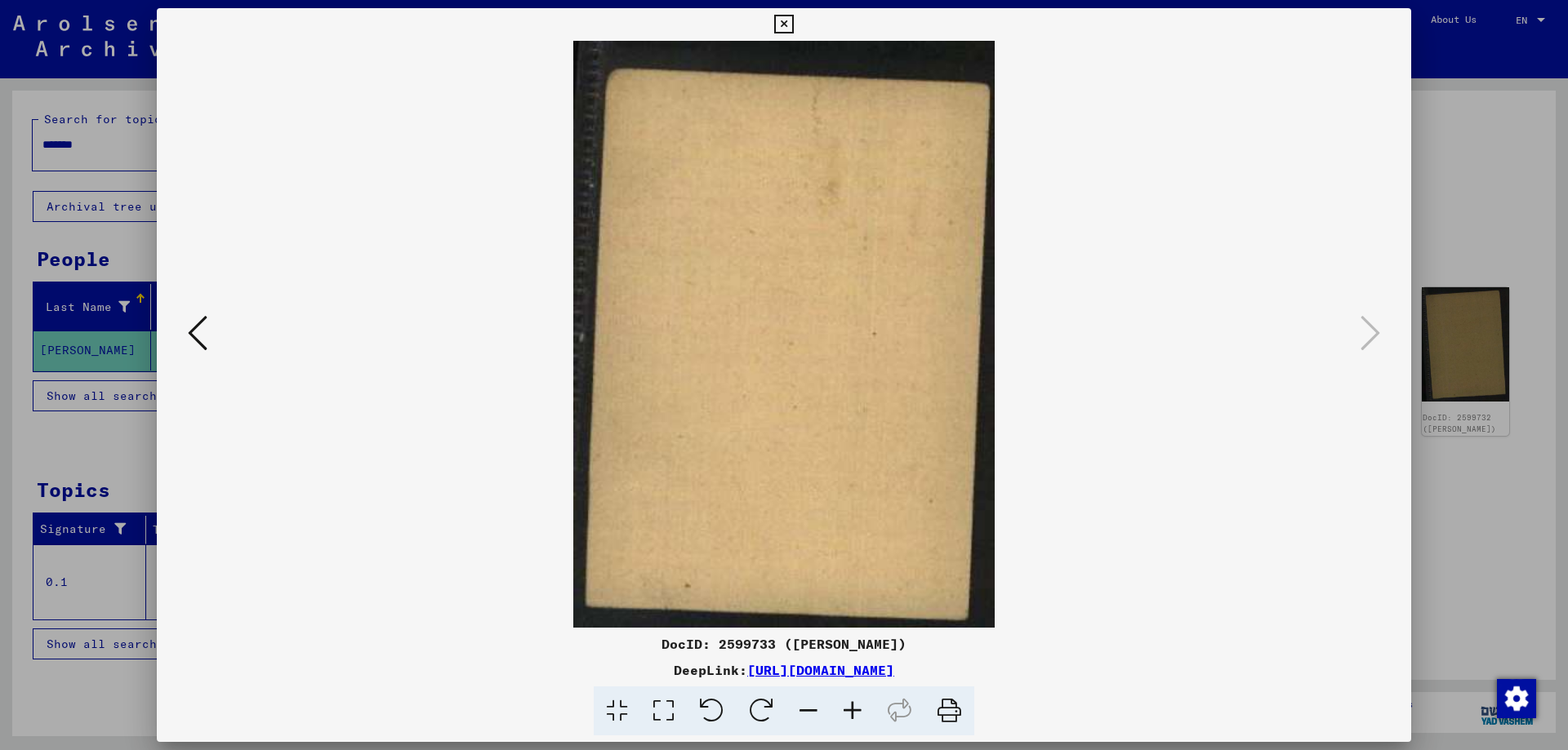
click at [794, 30] on icon at bounding box center [784, 24] width 19 height 19
